Goal: Information Seeking & Learning: Check status

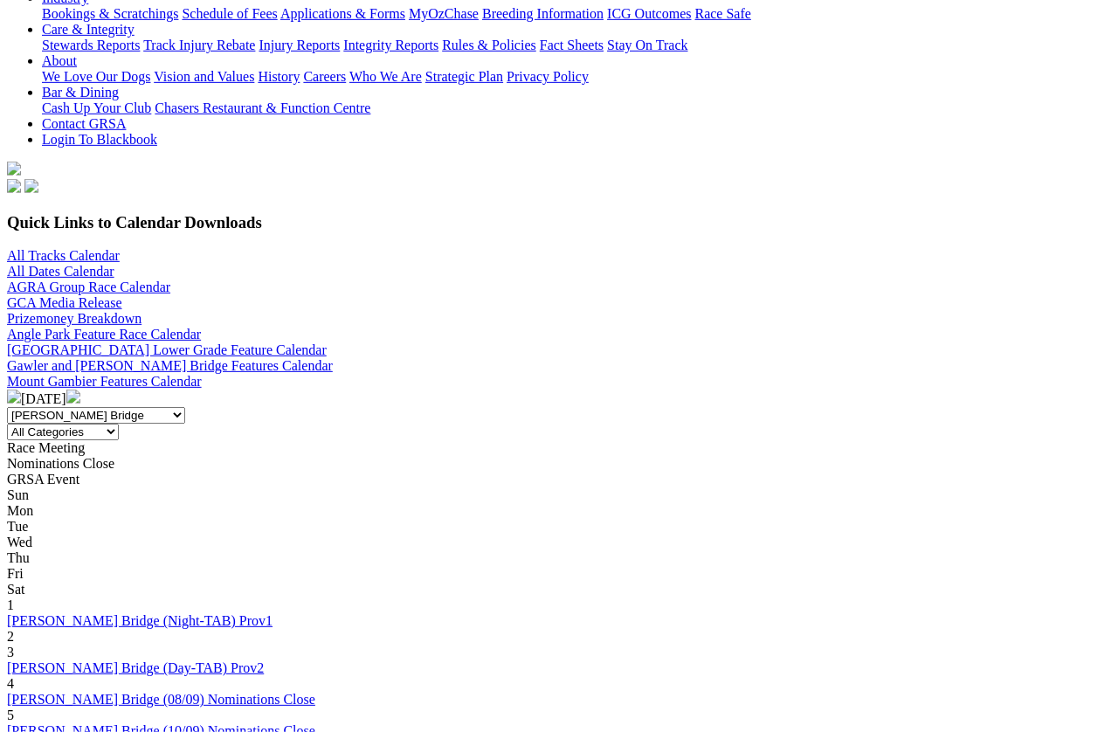
scroll to position [377, 0]
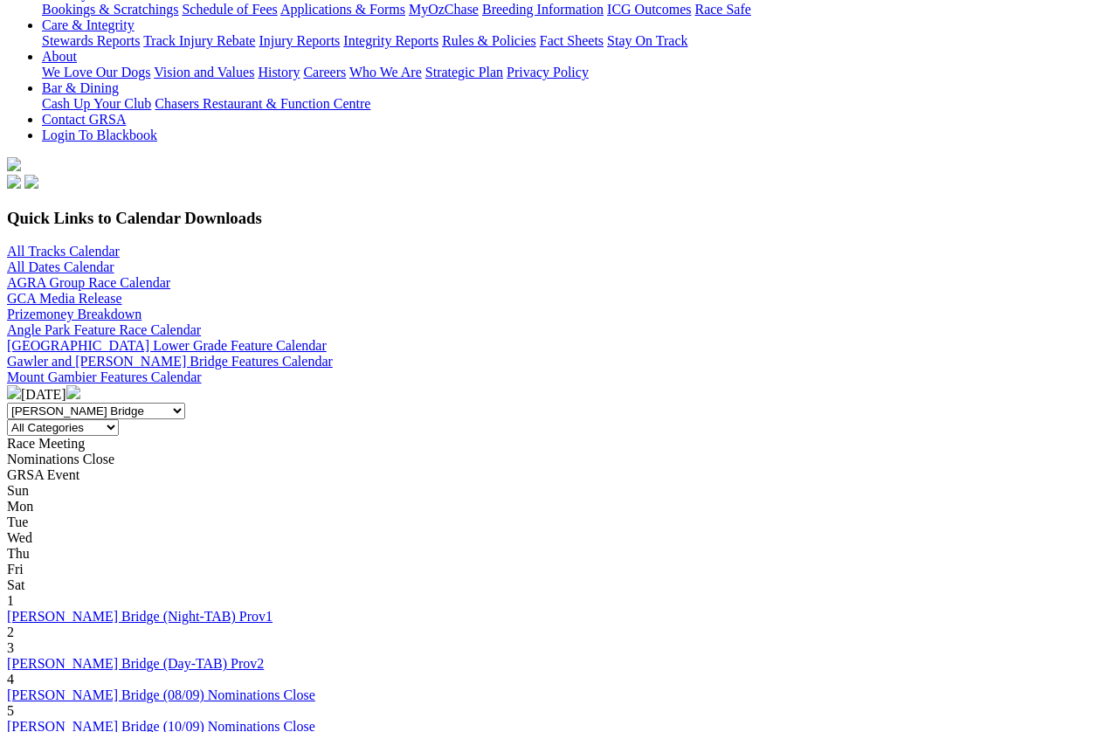
click at [315, 719] on link "[PERSON_NAME] Bridge (10/09) Nominations Close" at bounding box center [161, 726] width 308 height 15
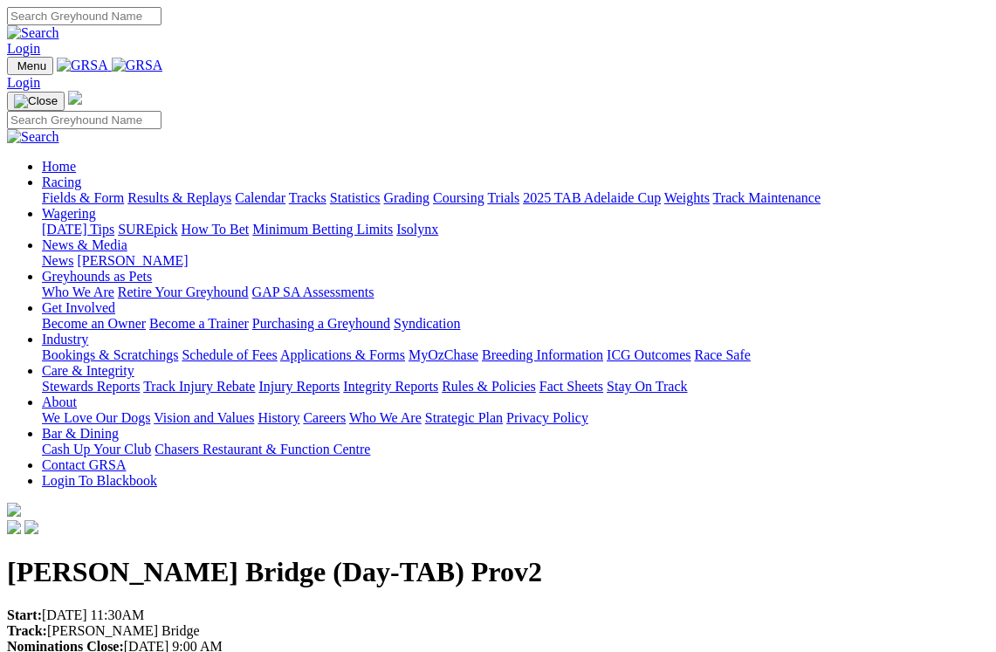
click at [81, 175] on link "Racing" at bounding box center [61, 182] width 39 height 15
click at [81, 190] on link "Fields & Form" at bounding box center [83, 197] width 82 height 15
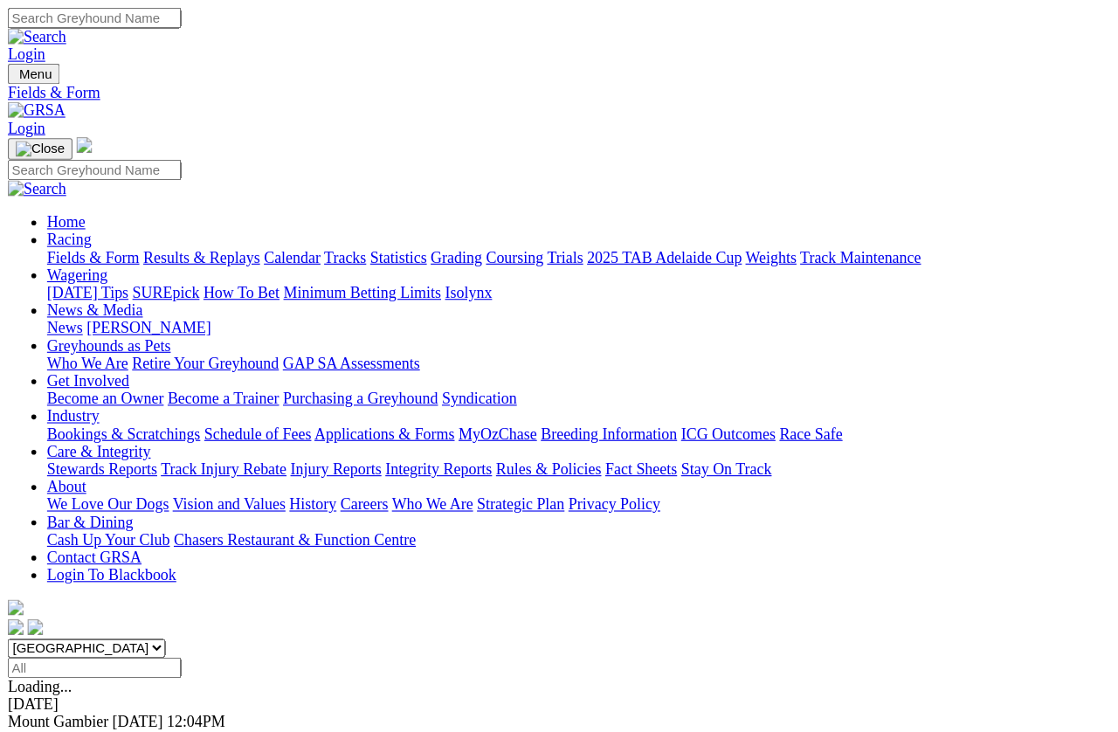
scroll to position [17, 0]
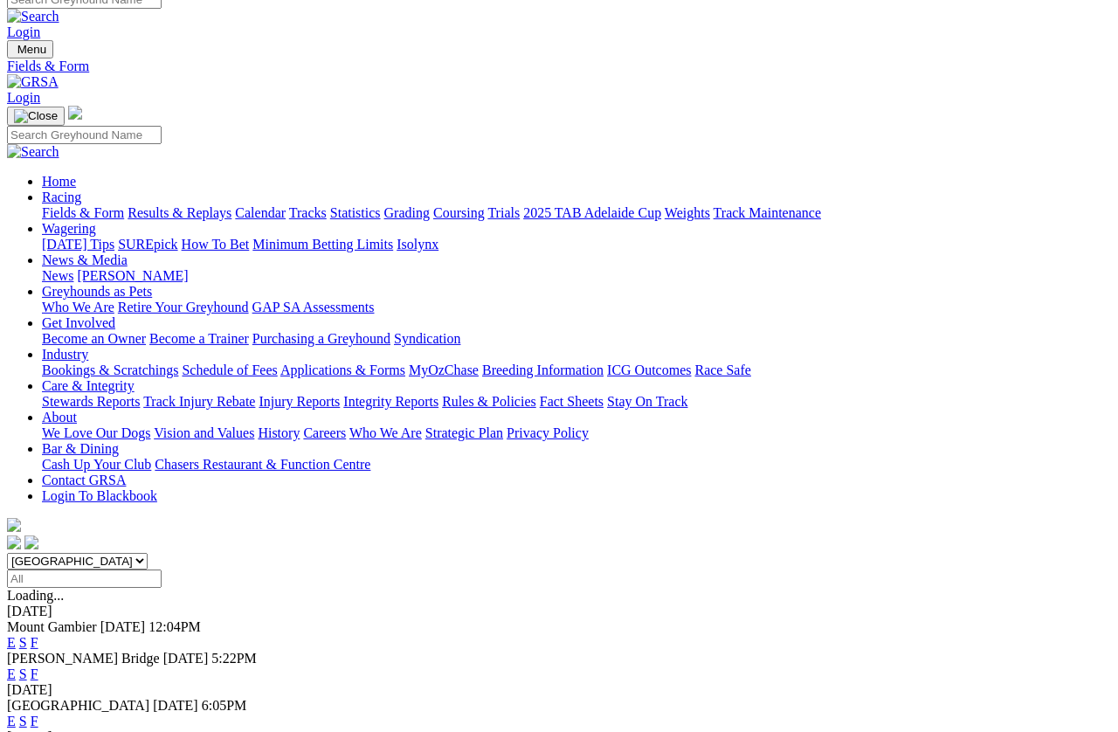
click at [139, 651] on span "[PERSON_NAME] Bridge" at bounding box center [83, 658] width 153 height 15
click at [209, 651] on span "Today" at bounding box center [185, 658] width 45 height 15
click at [134, 651] on div "Murray Bridge Today 5:22PM E S F" at bounding box center [559, 666] width 1104 height 31
click at [114, 651] on div "Murray Bridge Today 5:22PM E S F" at bounding box center [559, 666] width 1104 height 31
click at [123, 651] on span "[PERSON_NAME] Bridge" at bounding box center [83, 658] width 153 height 15
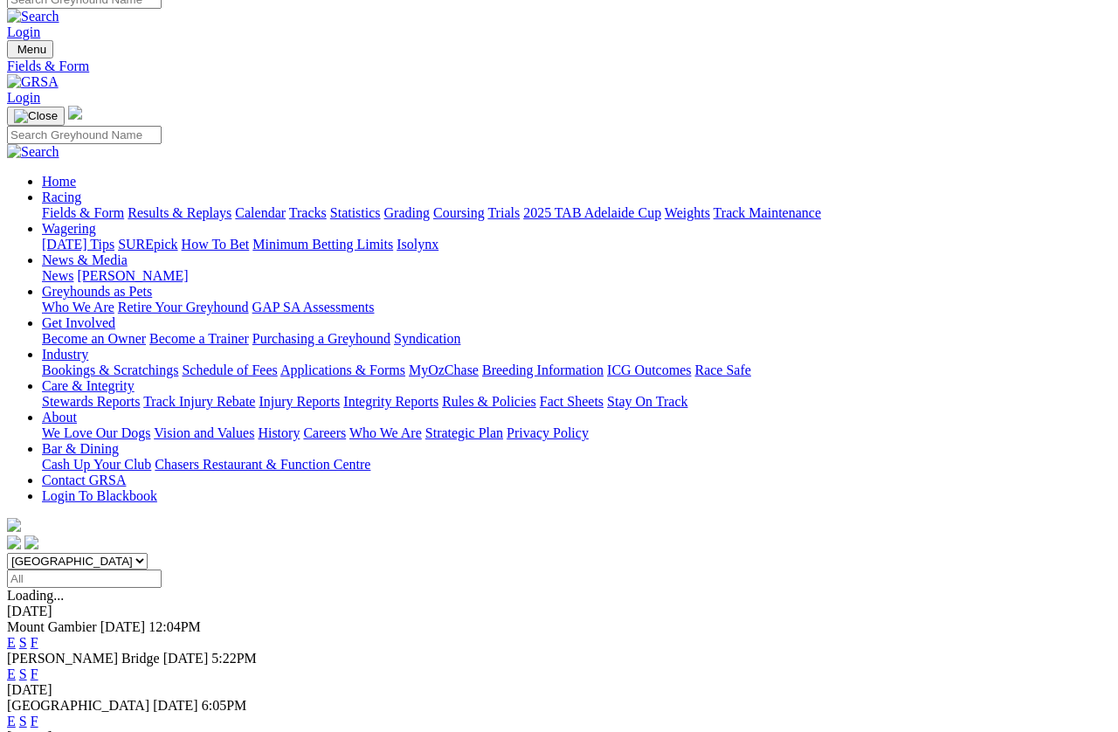
click at [292, 651] on div "Murray Bridge Today 5:22PM E S F" at bounding box center [559, 666] width 1104 height 31
click at [257, 651] on span "5:22PM" at bounding box center [233, 658] width 45 height 15
click at [160, 651] on span "[PERSON_NAME] Bridge" at bounding box center [83, 658] width 153 height 15
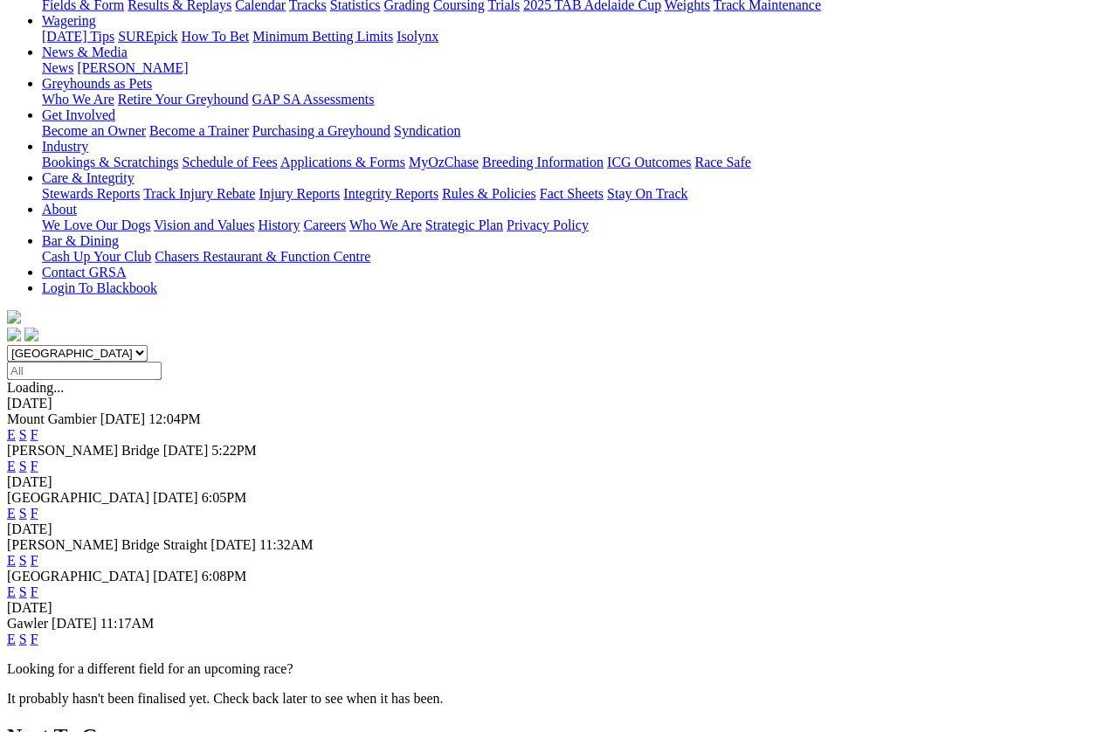
scroll to position [0, 0]
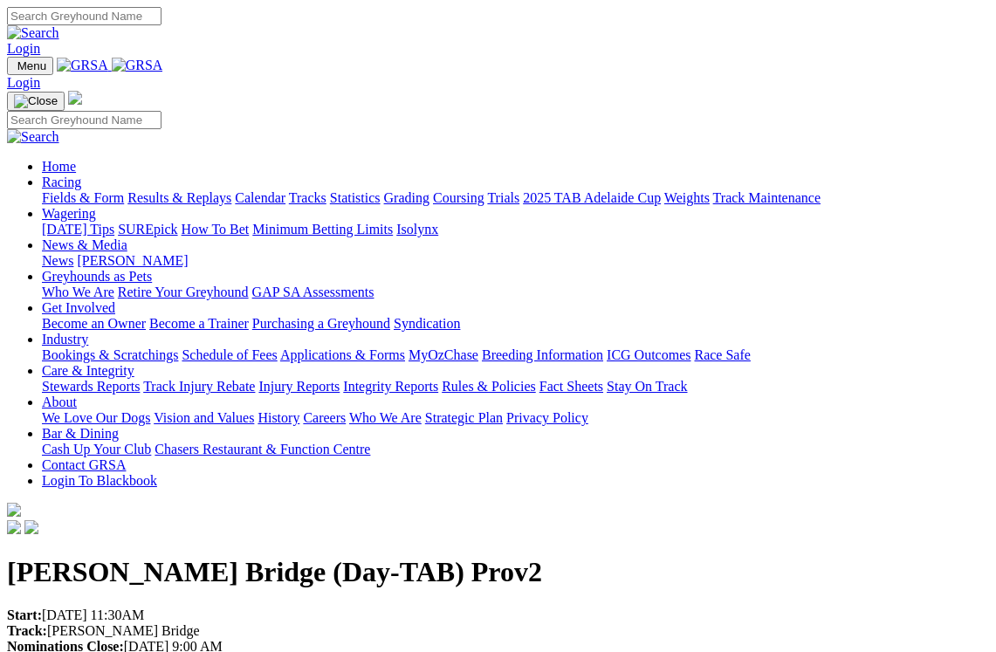
scroll to position [5, 0]
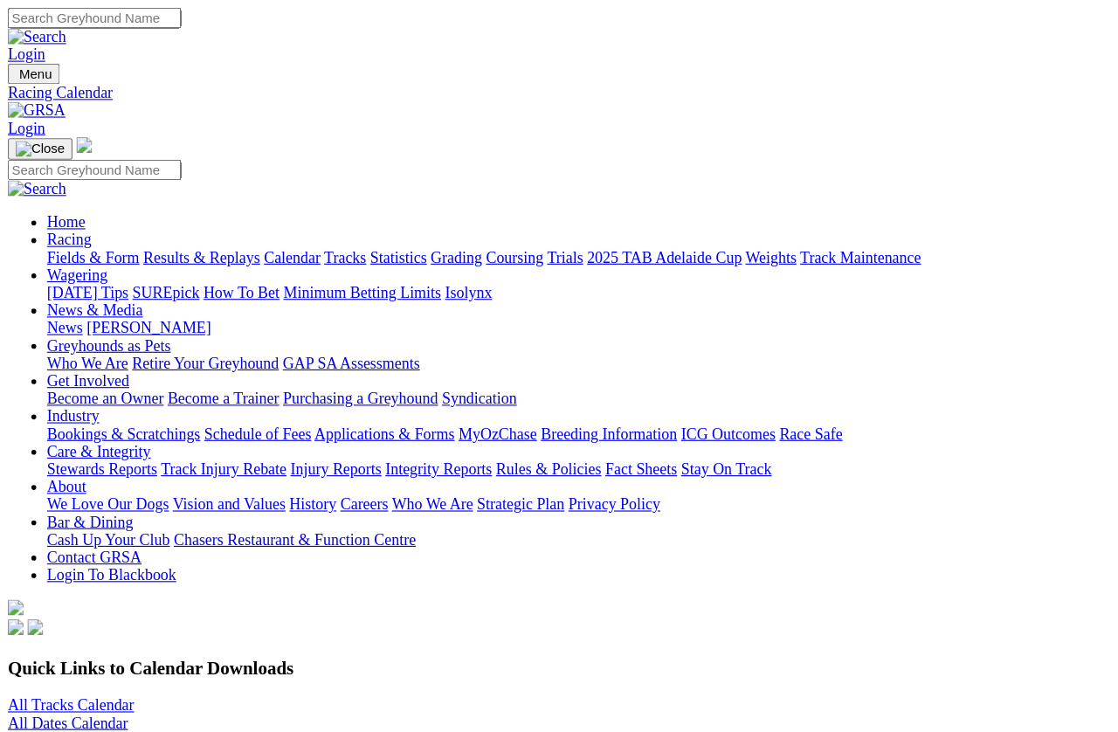
scroll to position [17, 0]
